Goal: Information Seeking & Learning: Learn about a topic

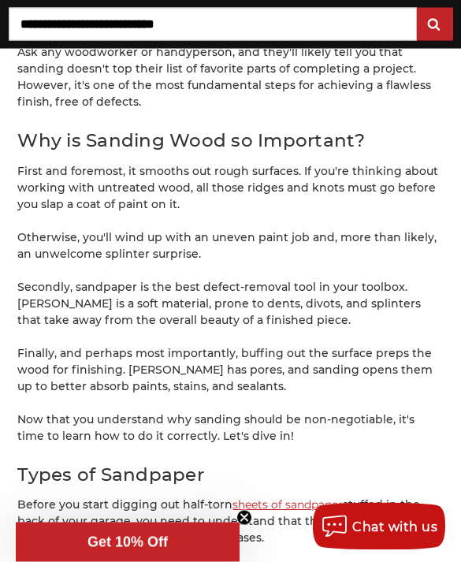
scroll to position [623, 0]
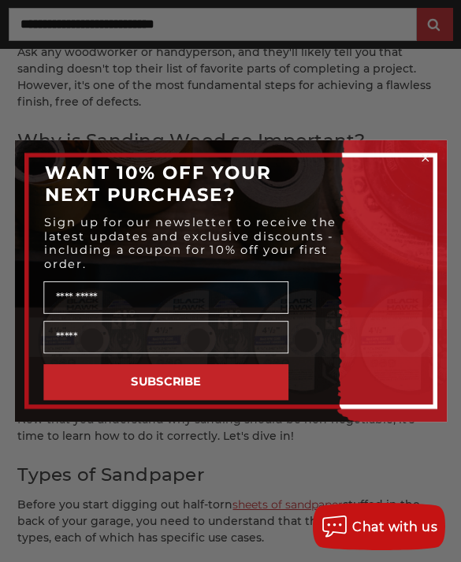
click at [425, 165] on circle "Close dialog" at bounding box center [425, 157] width 13 height 13
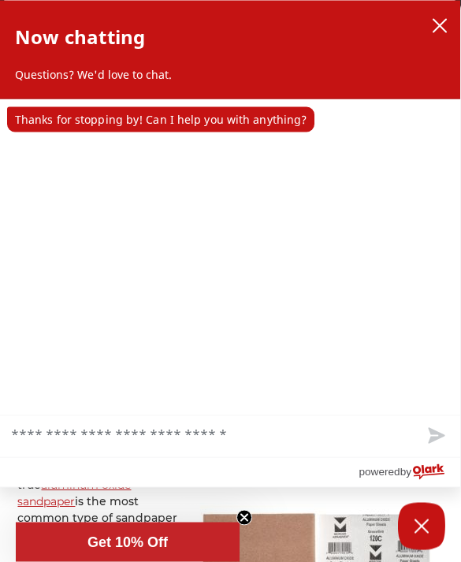
scroll to position [798, 0]
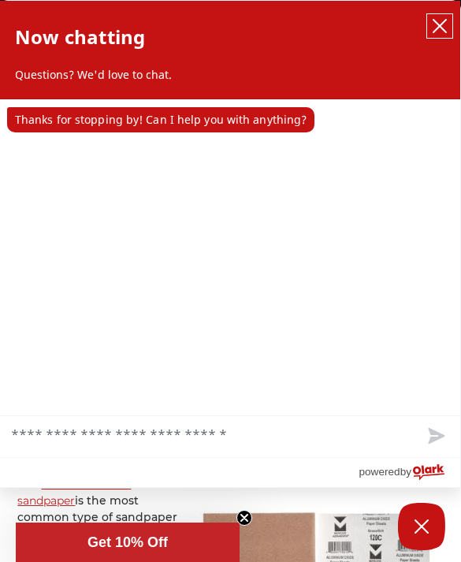
click at [442, 24] on icon "close chatbox" at bounding box center [440, 26] width 13 height 13
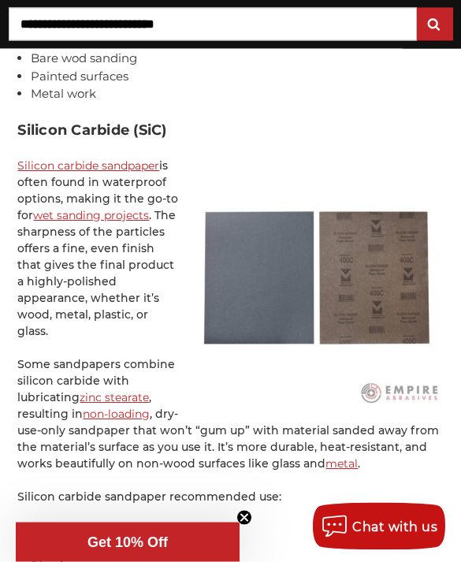
scroll to position [1539, 0]
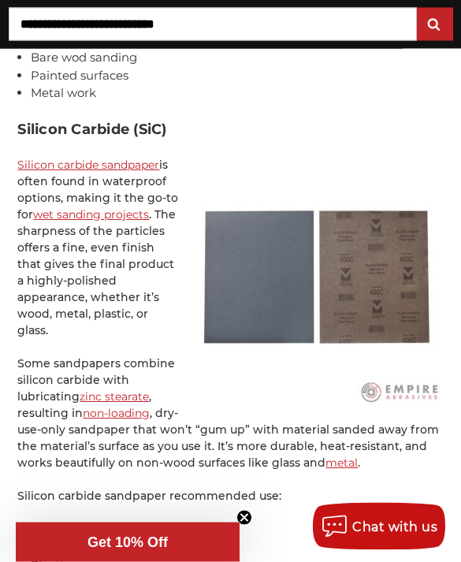
click at [245, 526] on circle "Close teaser" at bounding box center [244, 518] width 15 height 15
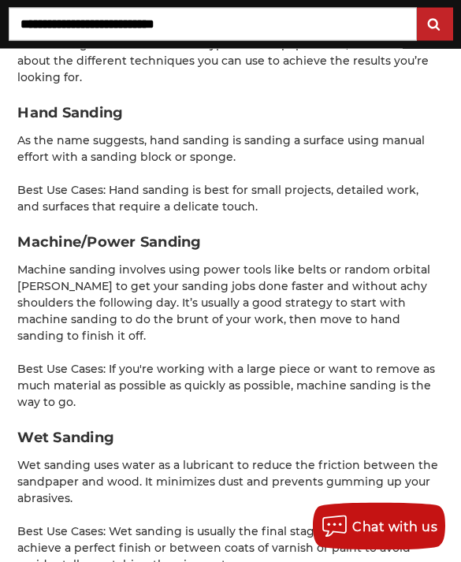
scroll to position [3330, 0]
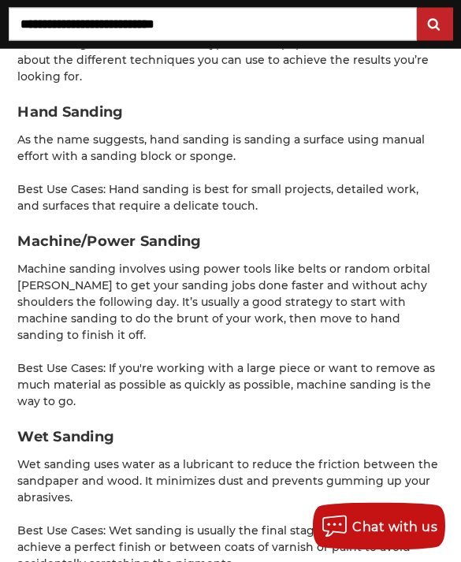
click at [204, 534] on p "Best Use Cases: Wet sanding is usually the final stage of woodworking to achiev…" at bounding box center [230, 549] width 426 height 50
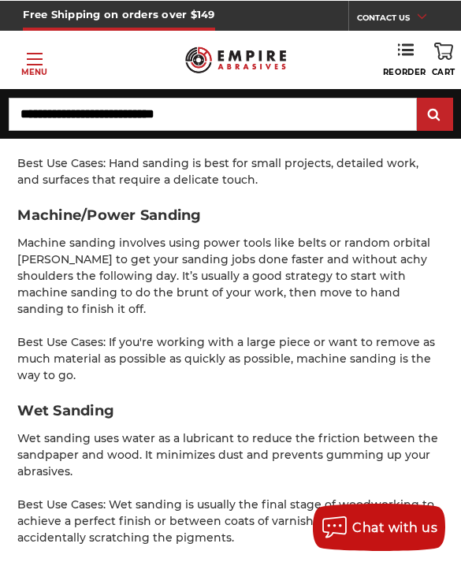
scroll to position [3357, 0]
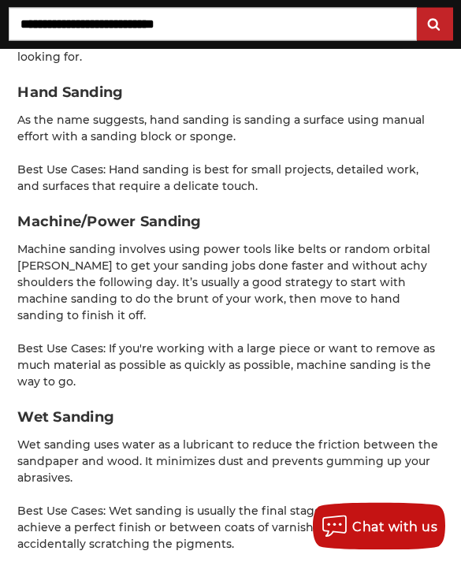
scroll to position [3353, 0]
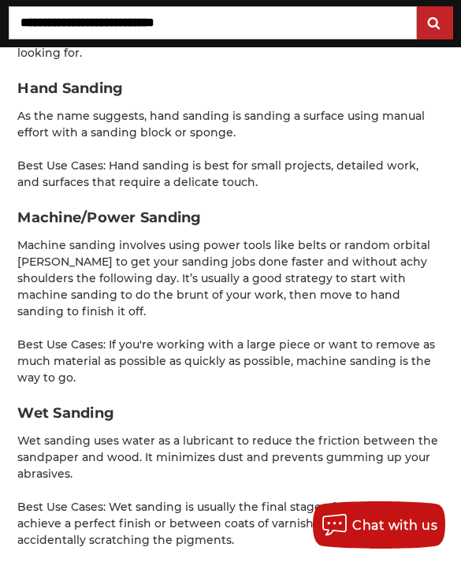
click at [245, 446] on p "Wet sanding uses water as a lubricant to reduce the friction between the sandpa…" at bounding box center [230, 460] width 426 height 50
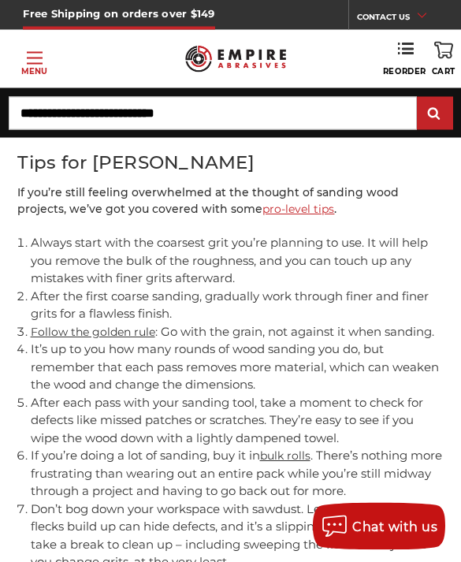
scroll to position [6143, 0]
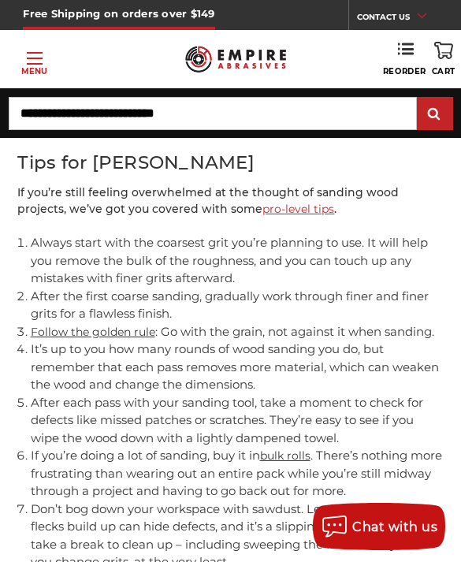
click at [127, 325] on link "Follow the golden rule" at bounding box center [93, 332] width 125 height 14
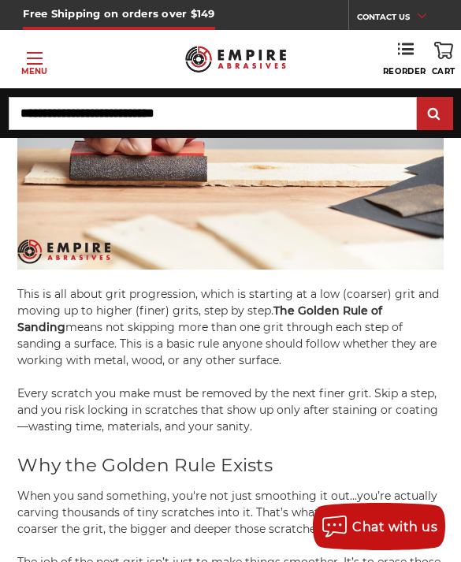
scroll to position [286, 0]
